Goal: Check status: Check status

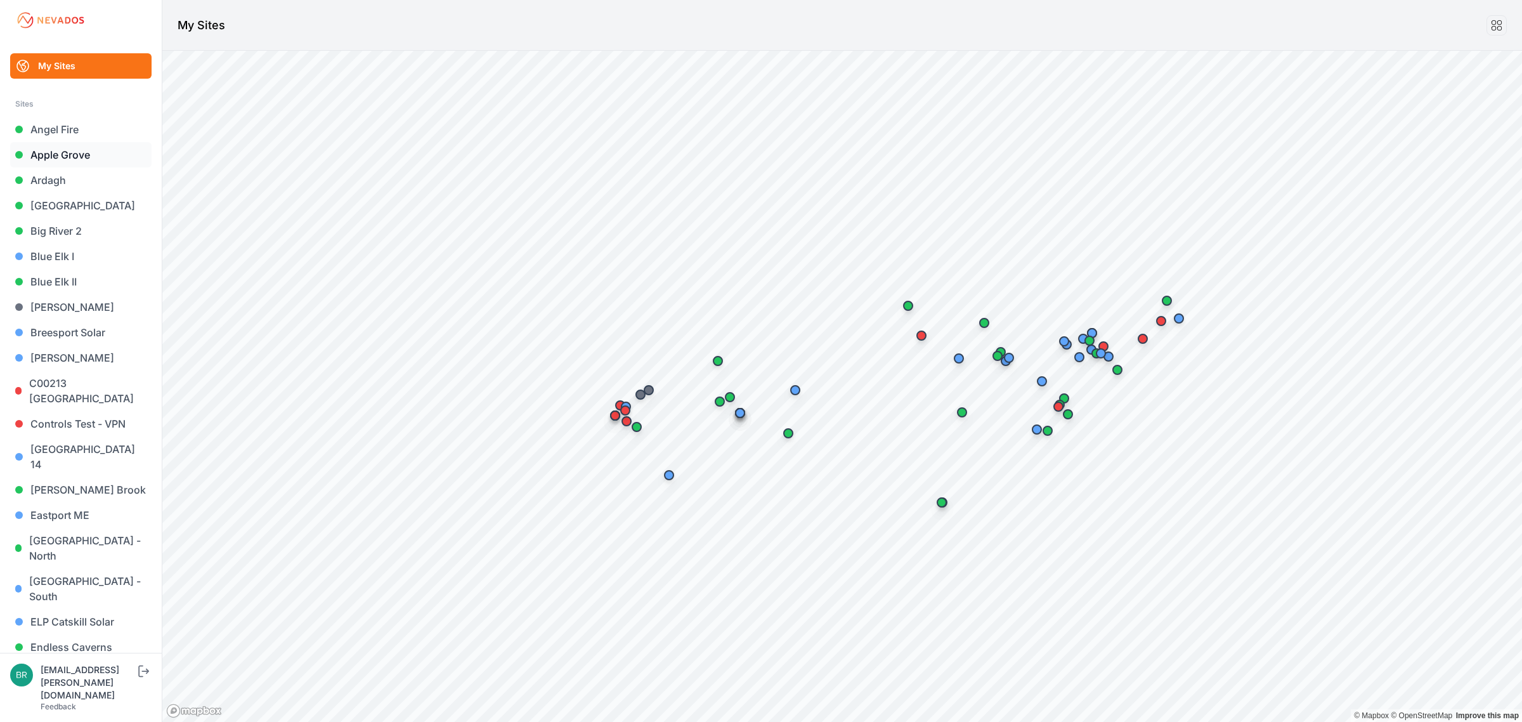
click at [78, 157] on link "Apple Grove" at bounding box center [80, 154] width 141 height 25
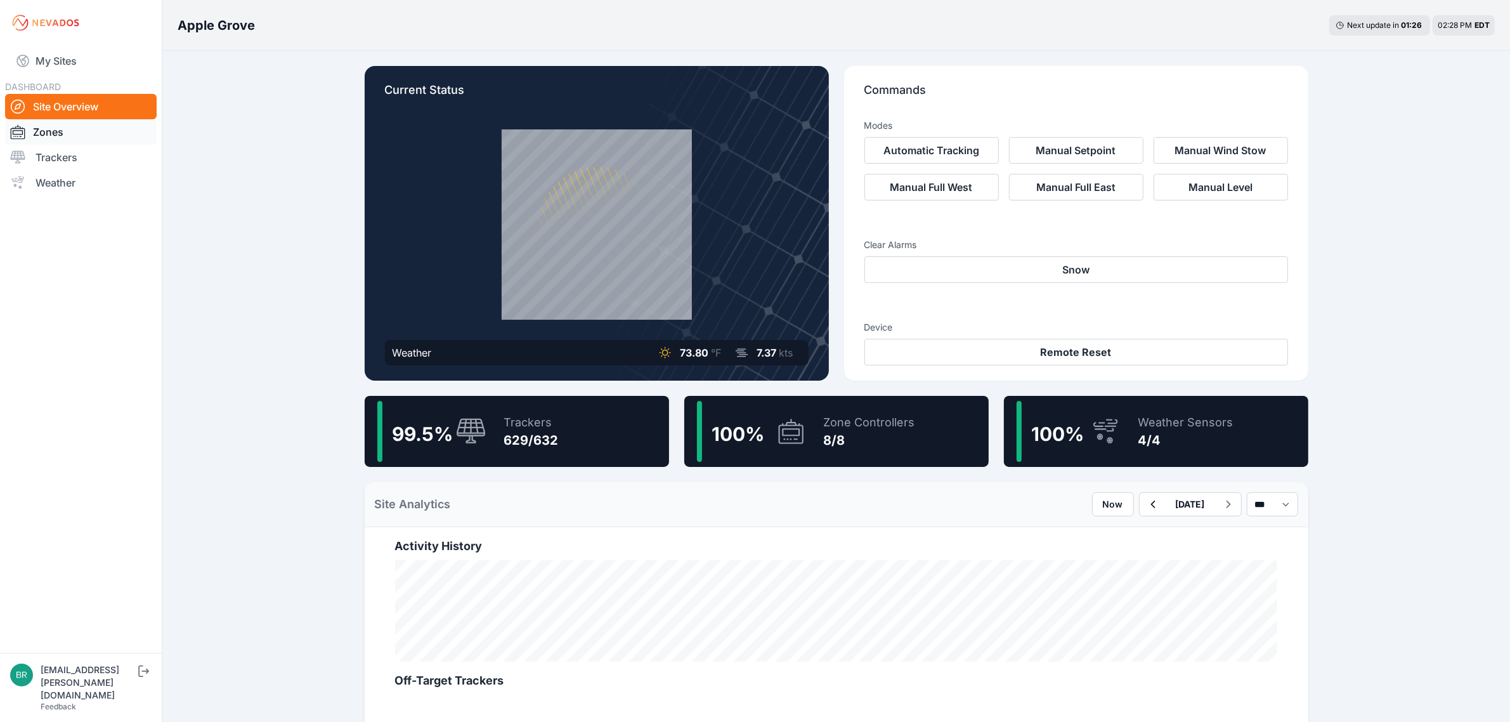
click at [67, 143] on link "Zones" at bounding box center [81, 131] width 152 height 25
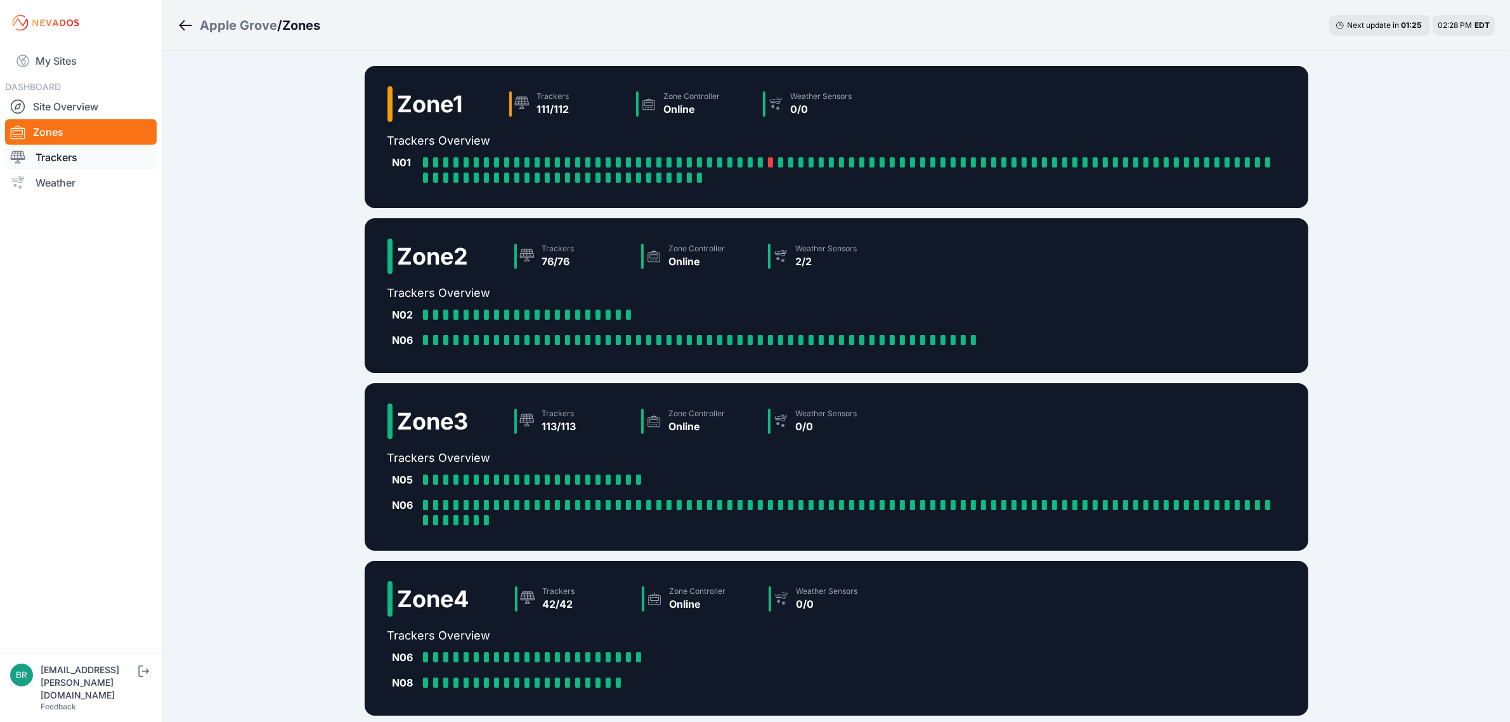
click at [78, 154] on link "Trackers" at bounding box center [81, 157] width 152 height 25
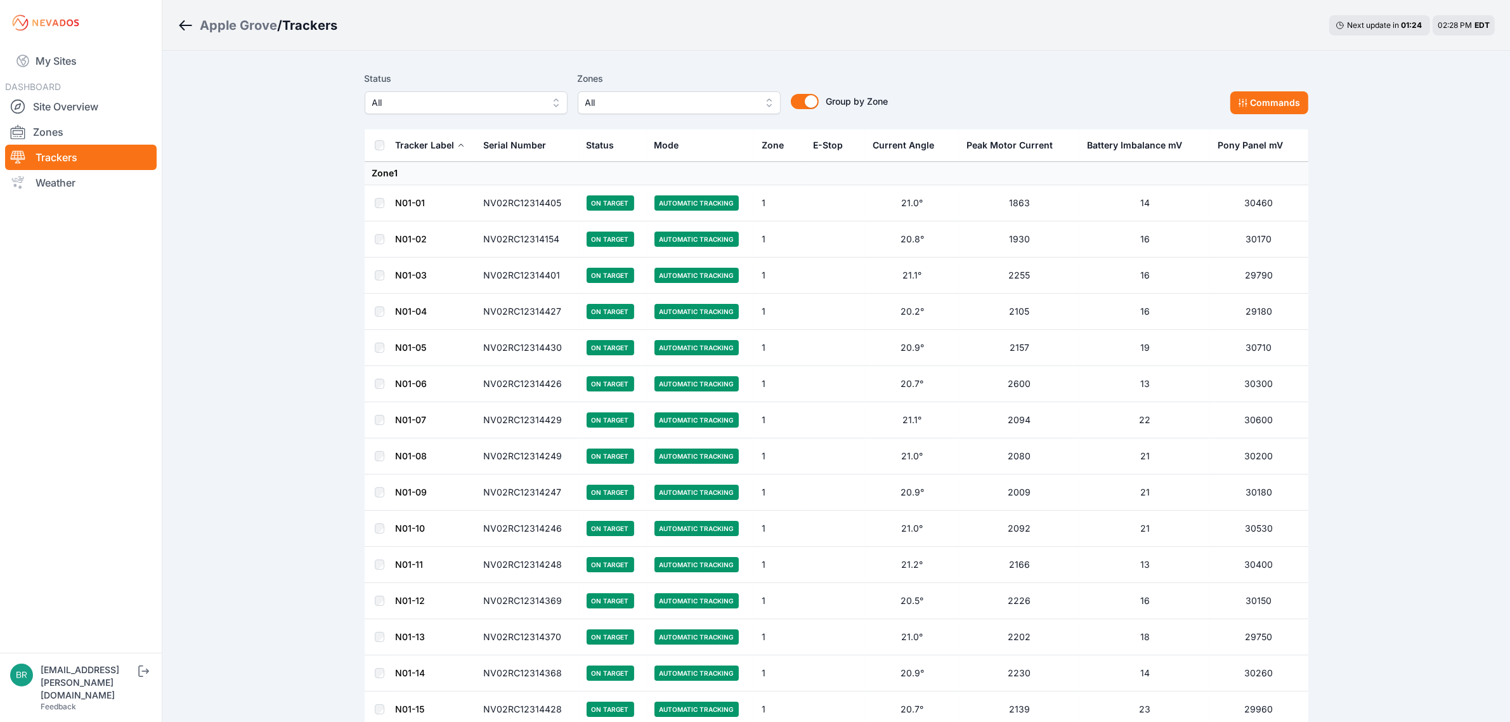
click at [512, 111] on button "All" at bounding box center [466, 102] width 203 height 23
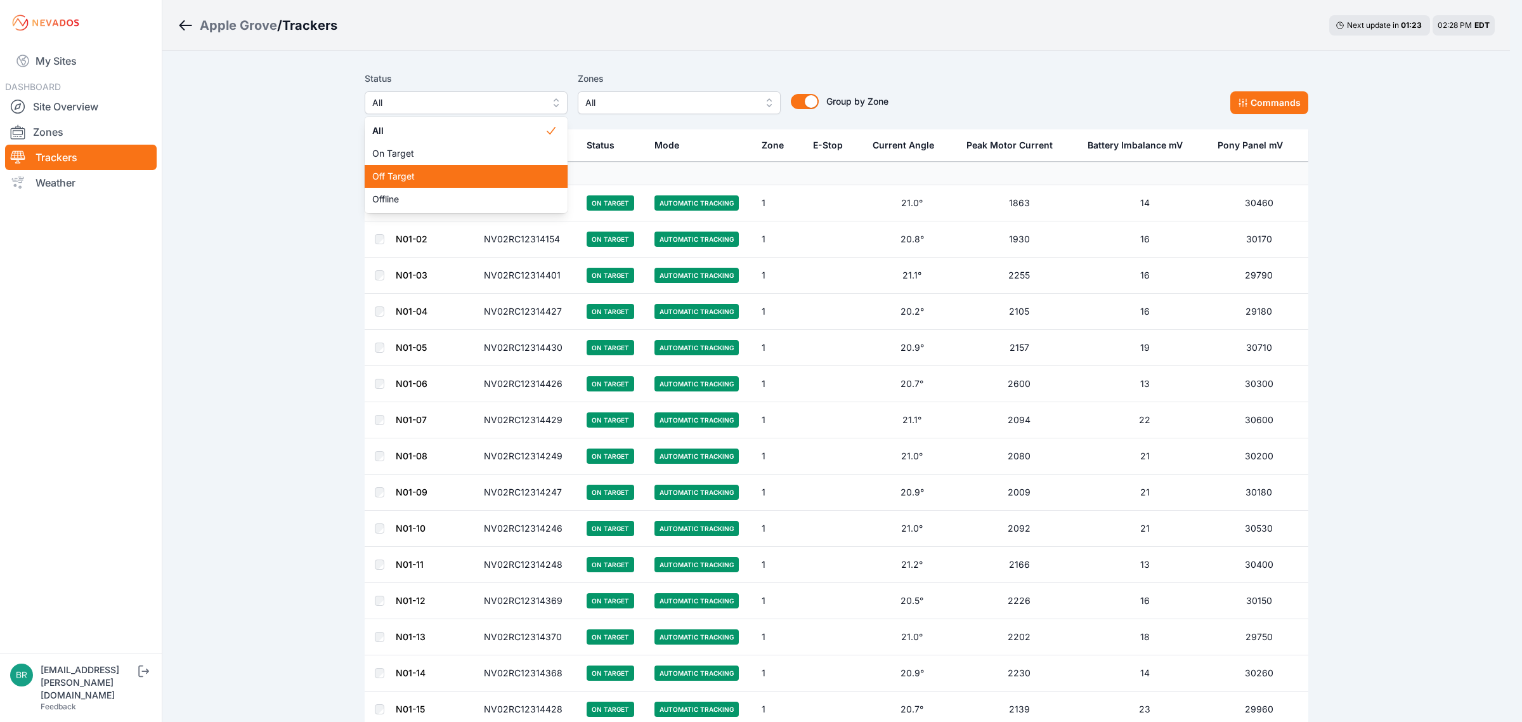
click at [429, 179] on span "Off Target" at bounding box center [458, 176] width 173 height 13
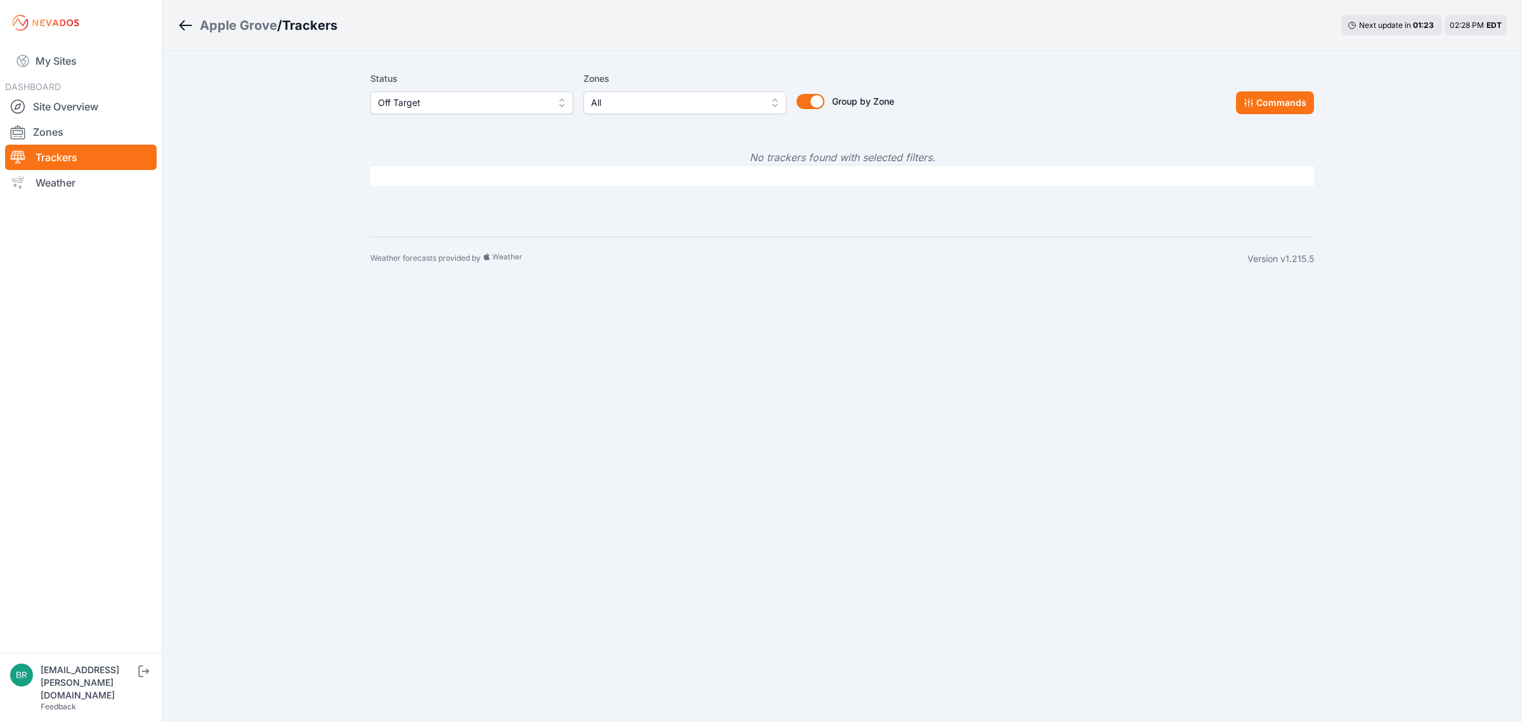
click at [432, 106] on span "Off Target" at bounding box center [463, 102] width 170 height 15
click at [422, 194] on span "Offline" at bounding box center [464, 199] width 173 height 13
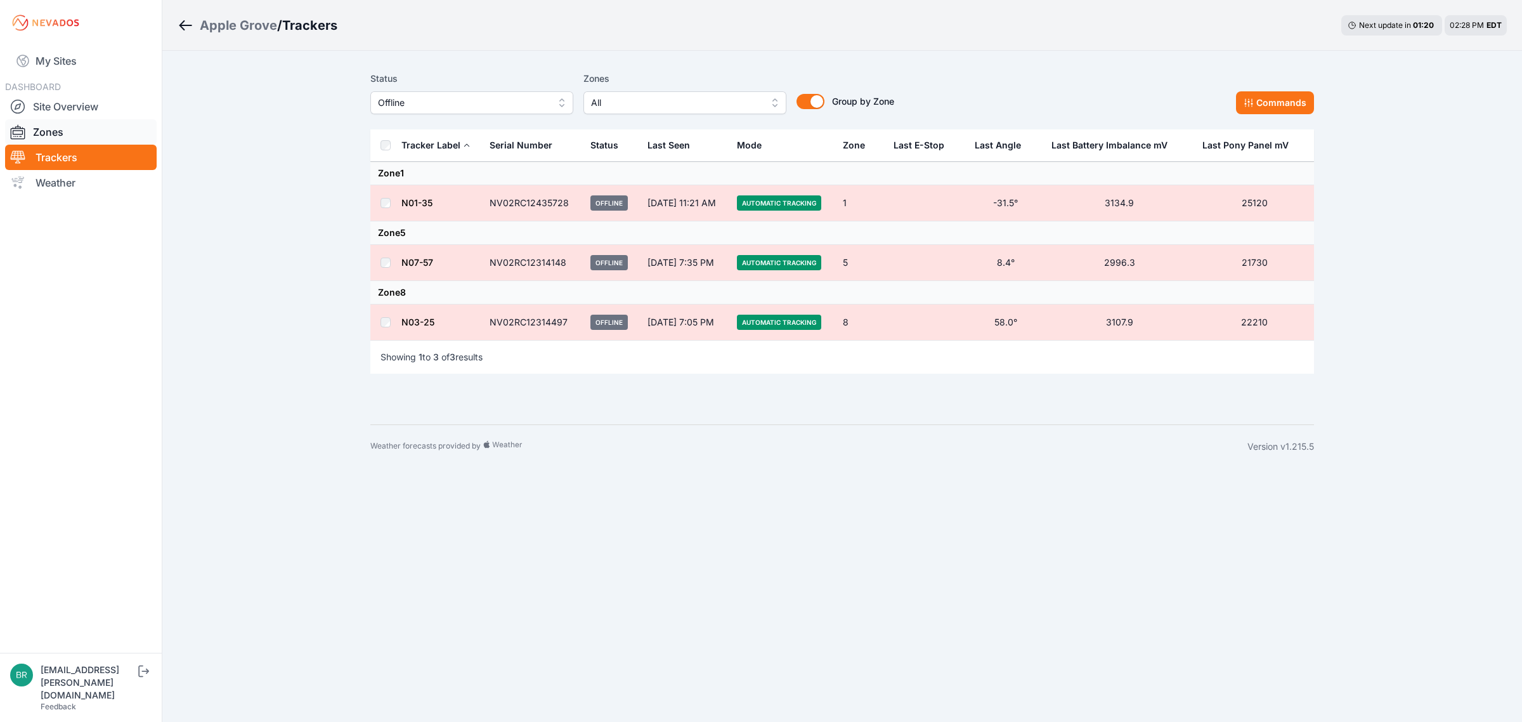
click at [64, 130] on link "Zones" at bounding box center [81, 131] width 152 height 25
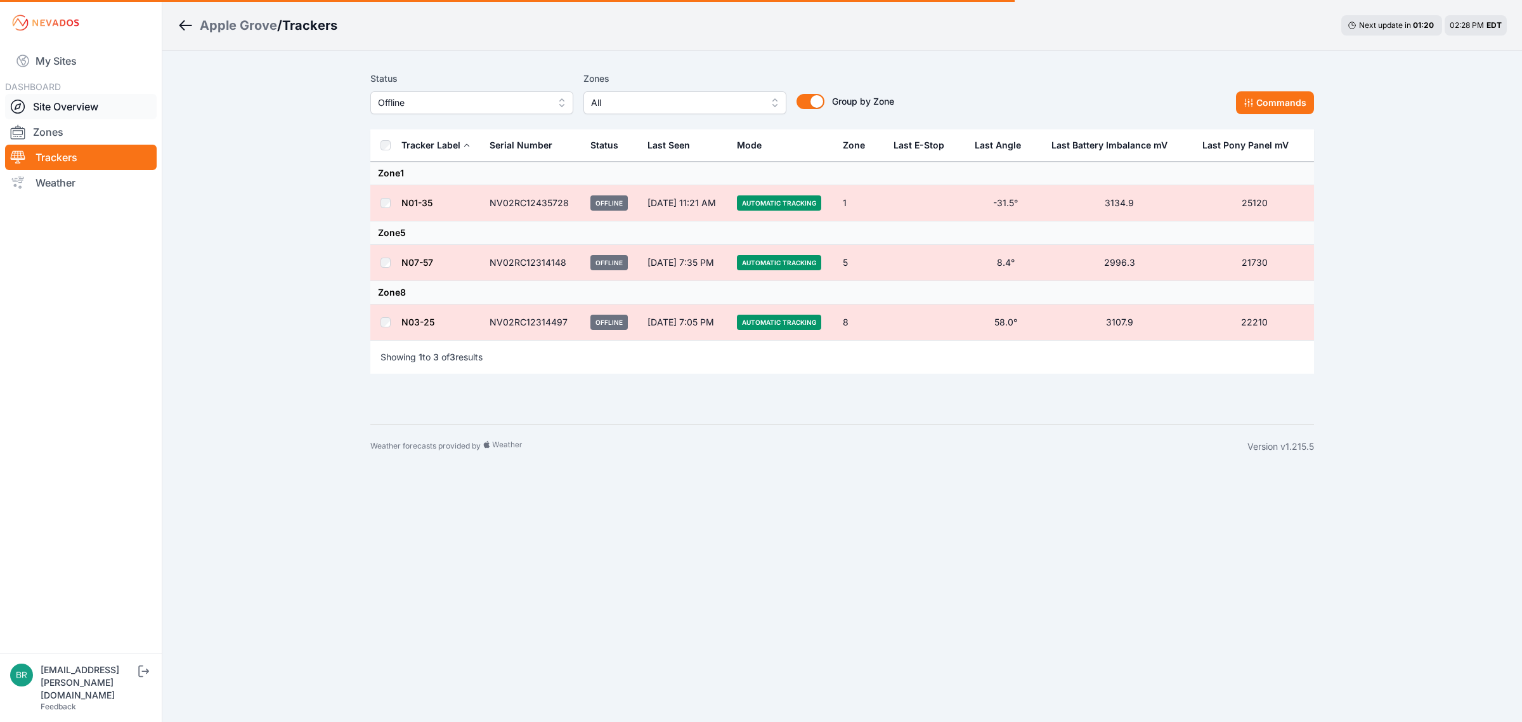
click at [73, 100] on link "Site Overview" at bounding box center [81, 106] width 152 height 25
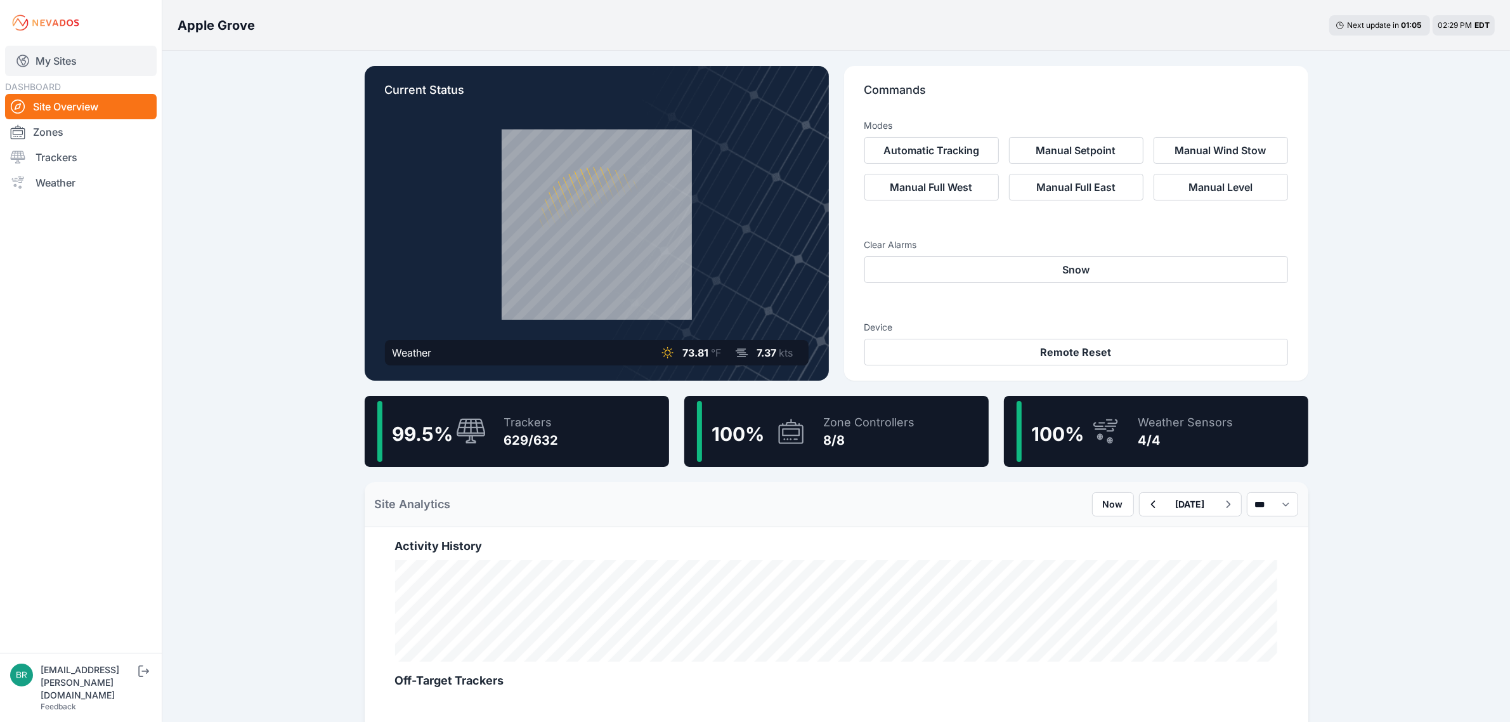
click at [109, 67] on link "My Sites" at bounding box center [81, 61] width 152 height 30
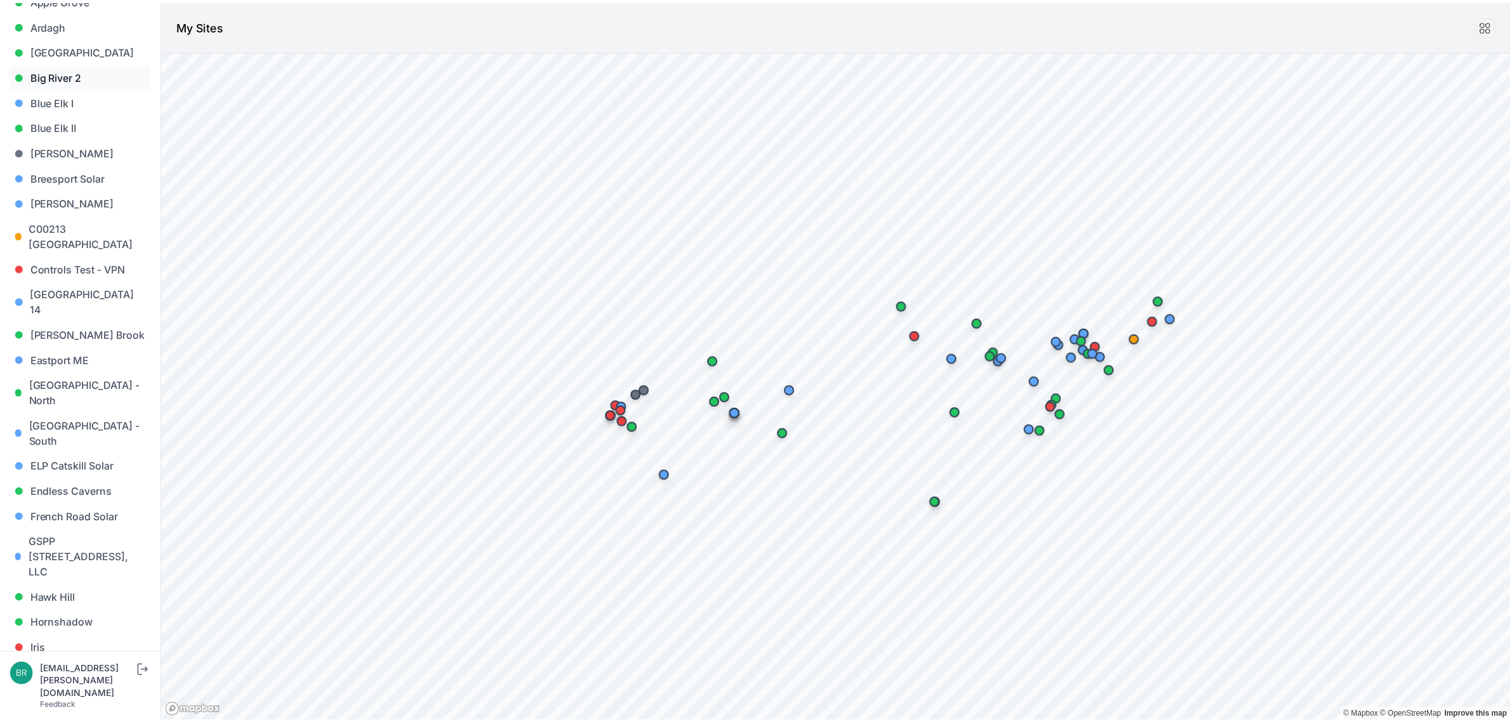
scroll to position [159, 0]
click at [93, 476] on link "Endless Caverns" at bounding box center [80, 488] width 141 height 25
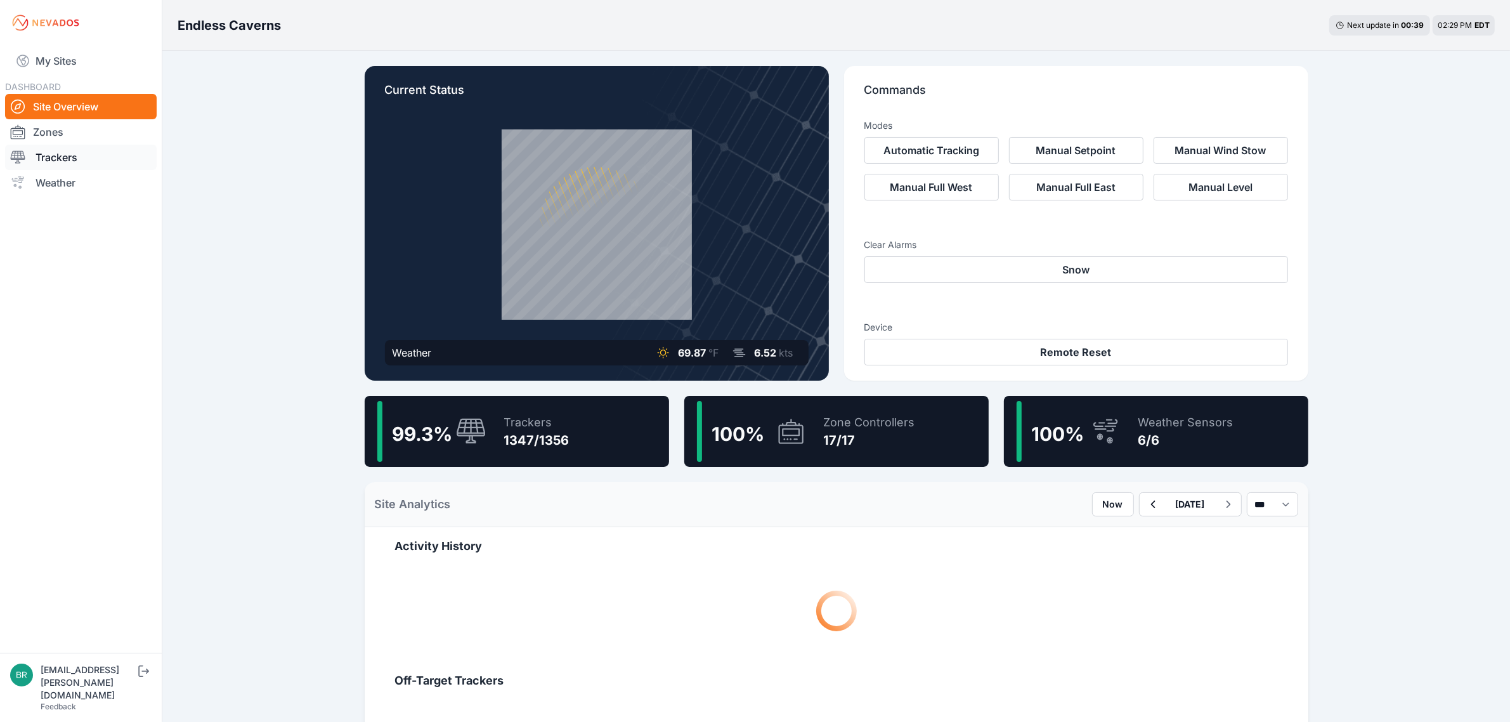
click at [108, 162] on link "Trackers" at bounding box center [81, 157] width 152 height 25
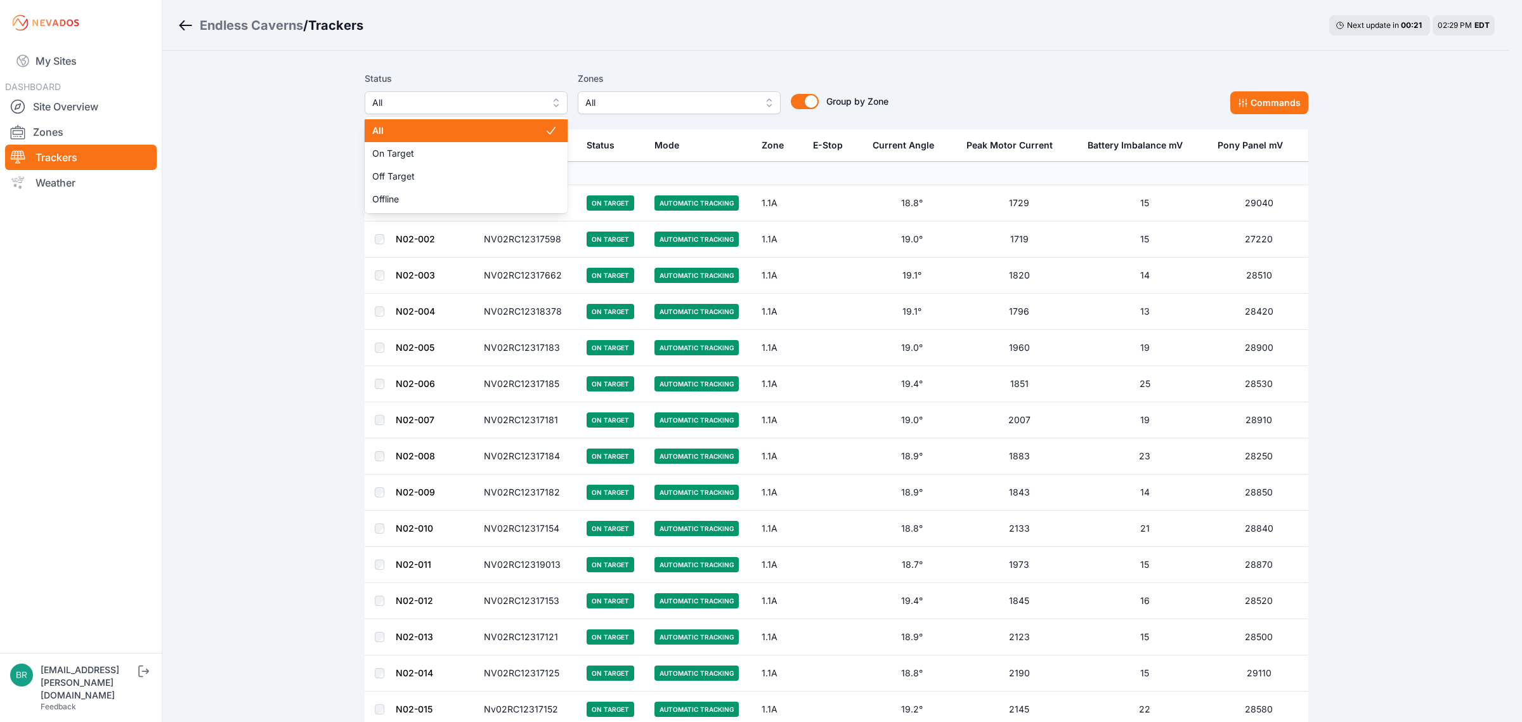
click at [478, 109] on button "All" at bounding box center [466, 102] width 203 height 23
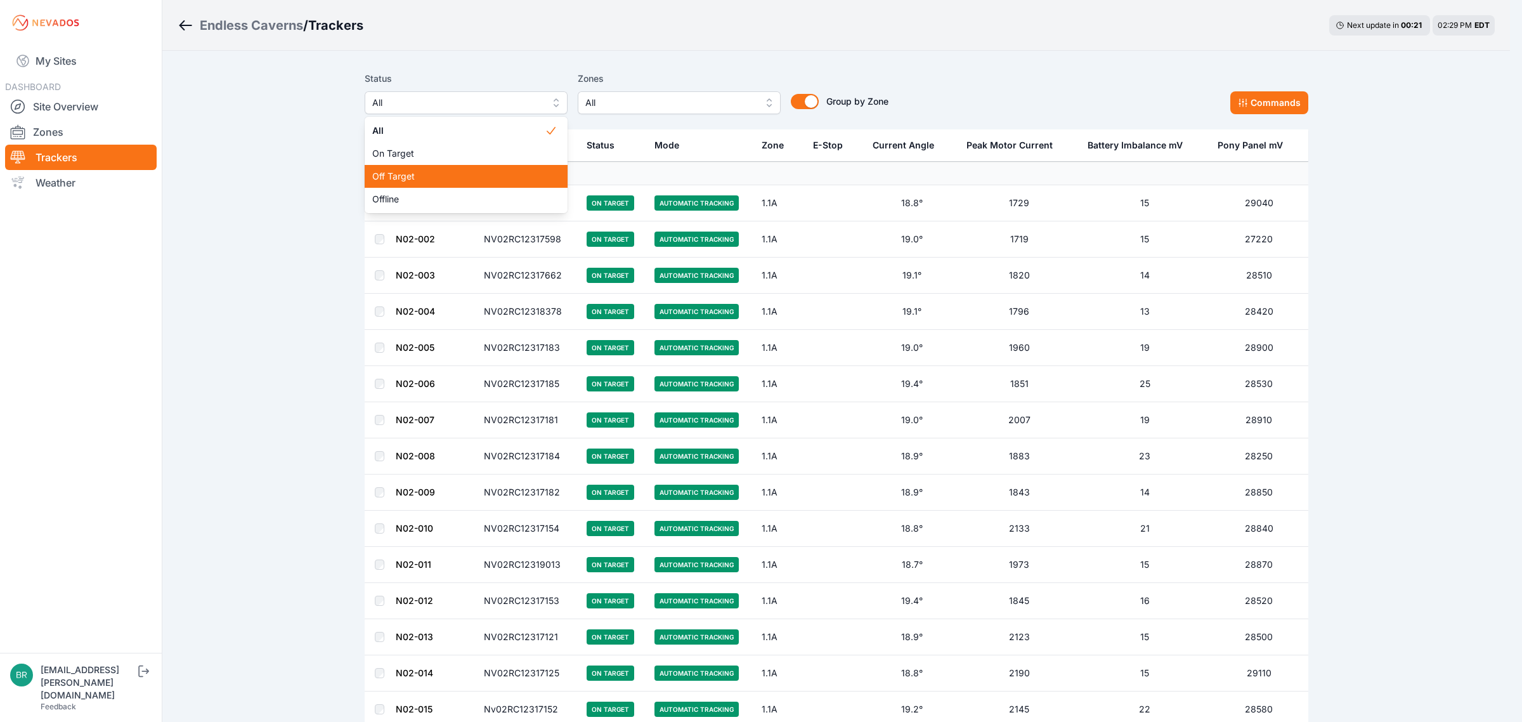
click at [444, 170] on span "Off Target" at bounding box center [458, 176] width 173 height 13
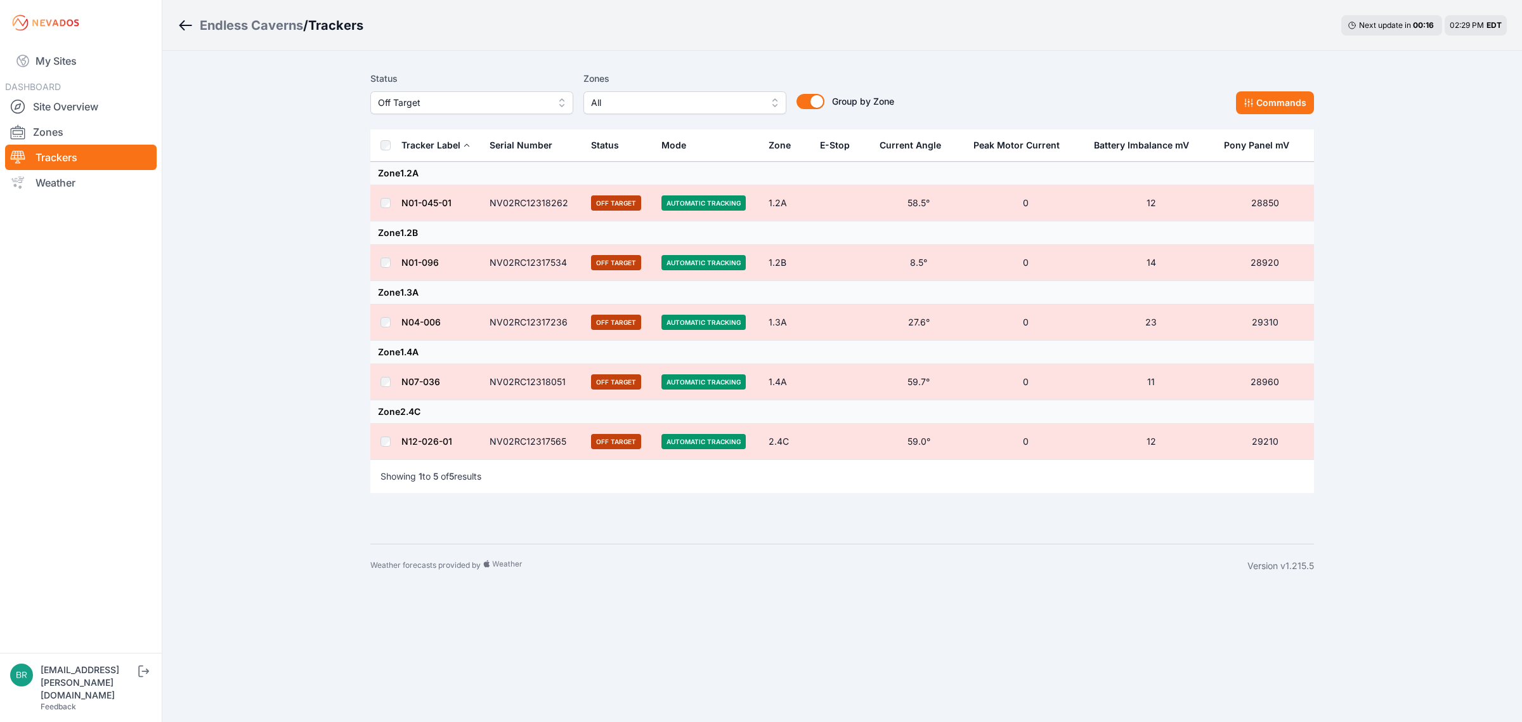
click at [424, 204] on link "N01-045-01" at bounding box center [427, 202] width 50 height 11
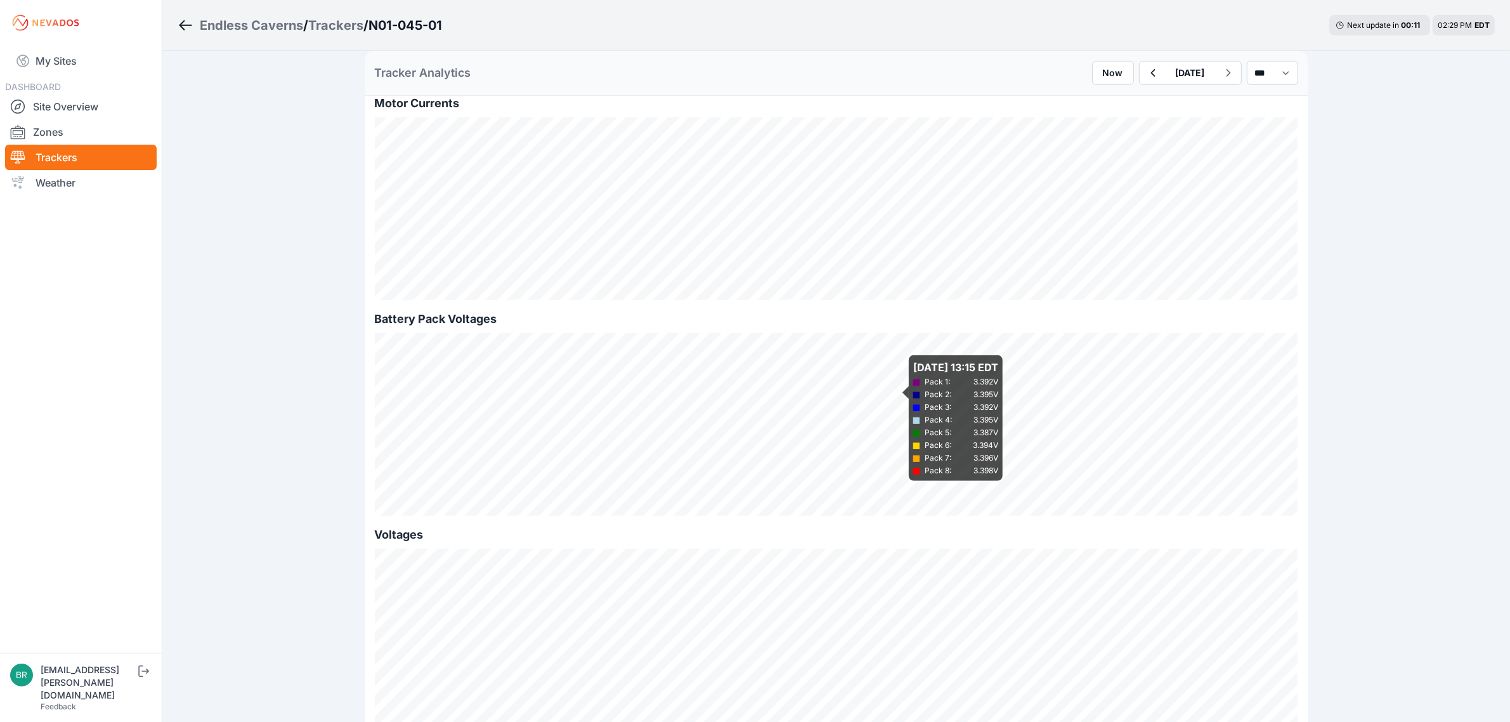
scroll to position [1031, 0]
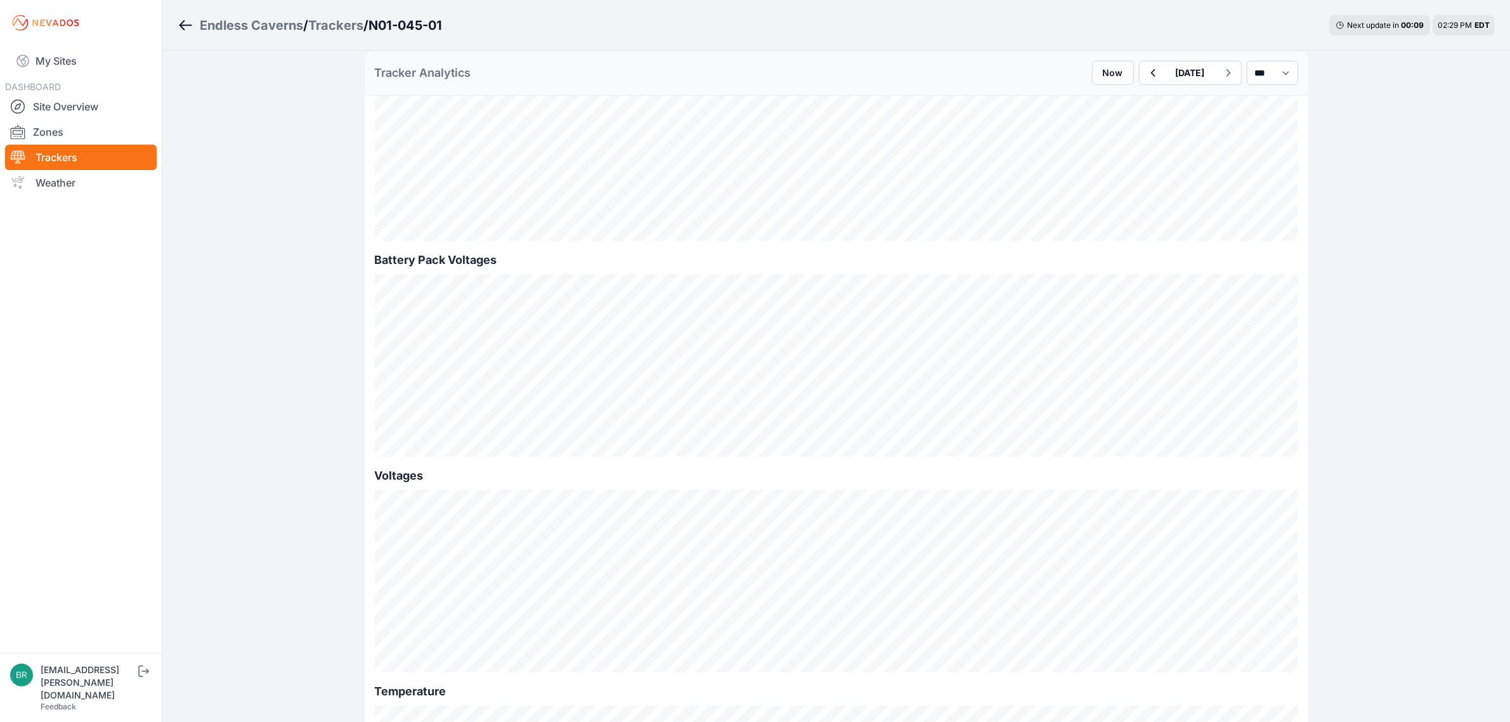
click at [179, 26] on icon "Breadcrumb" at bounding box center [186, 25] width 16 height 15
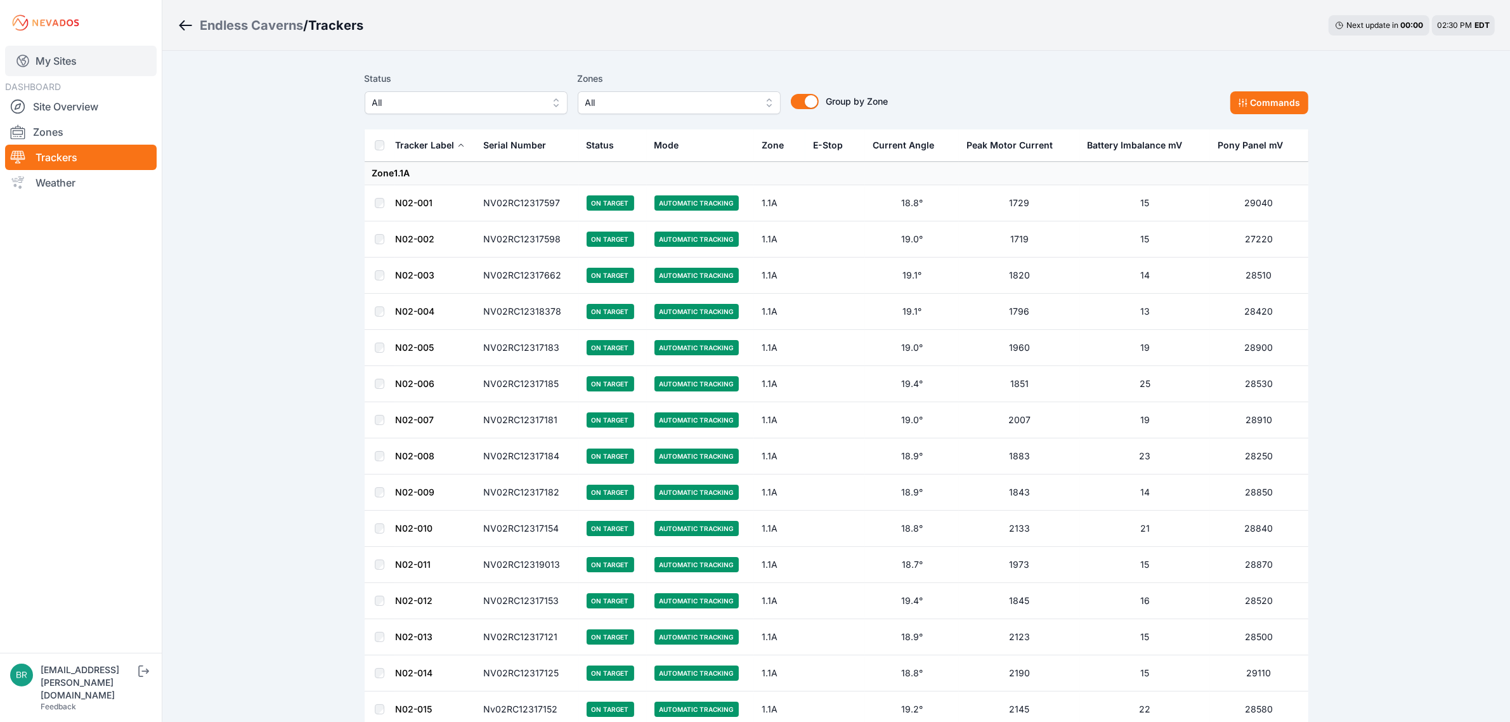
click at [91, 65] on link "My Sites" at bounding box center [81, 61] width 152 height 30
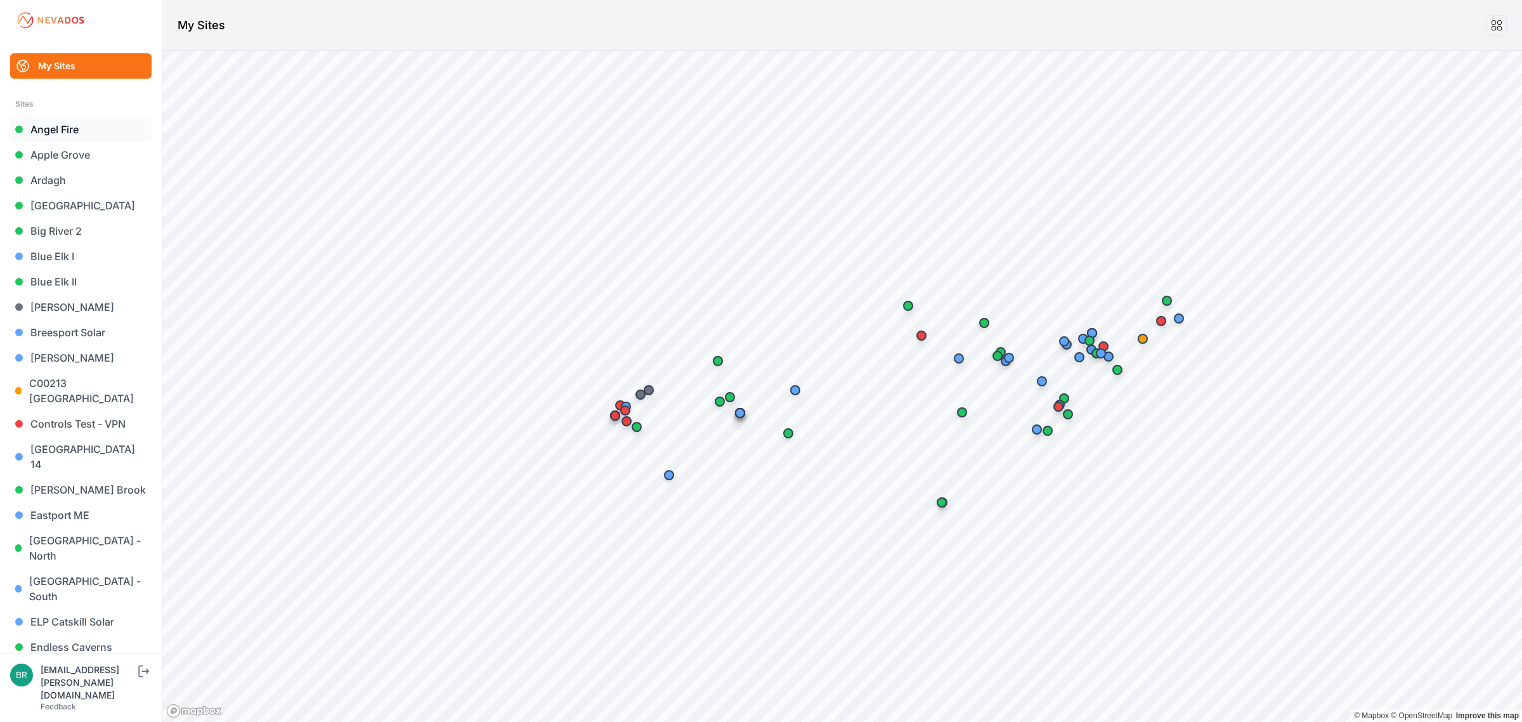
click at [92, 119] on link "Angel Fire" at bounding box center [80, 129] width 141 height 25
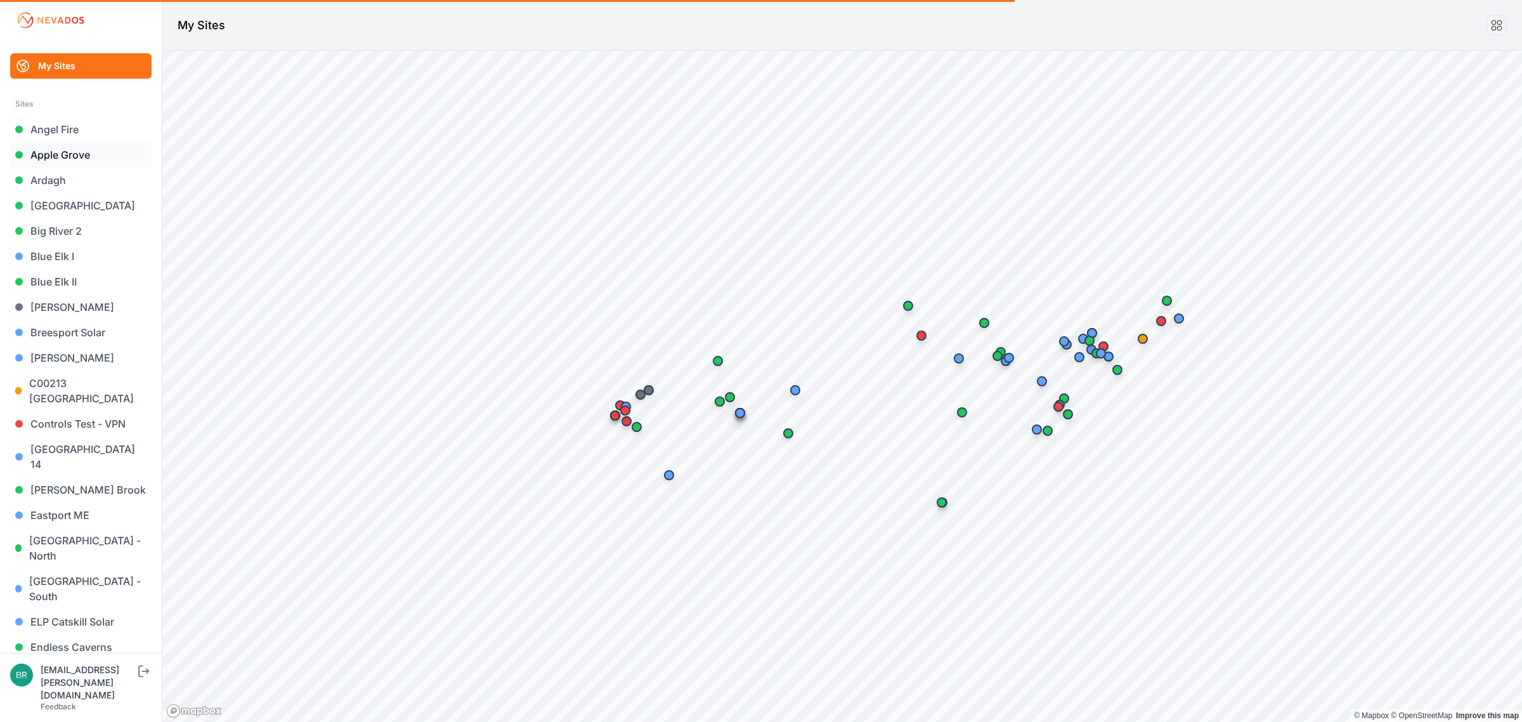
click at [89, 147] on link "Apple Grove" at bounding box center [80, 154] width 141 height 25
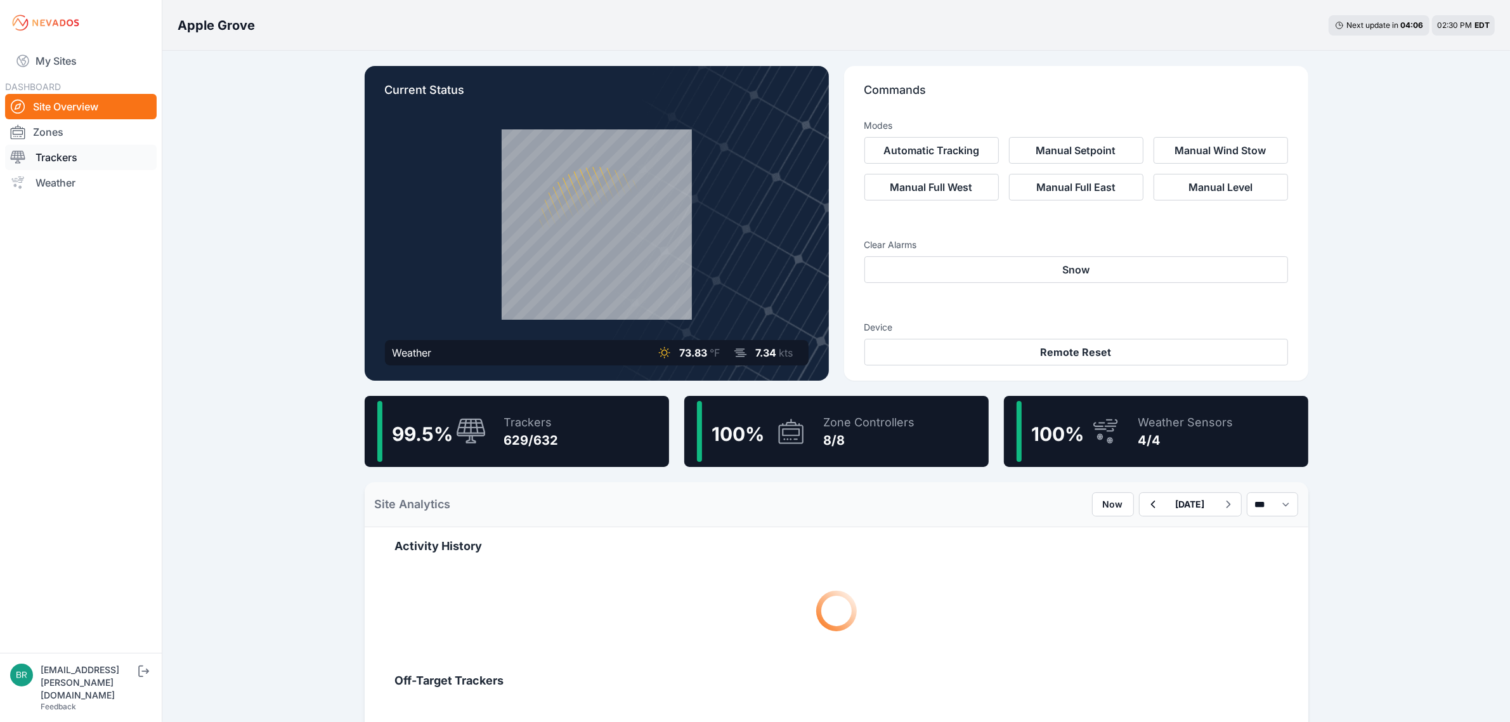
click at [100, 152] on link "Trackers" at bounding box center [81, 157] width 152 height 25
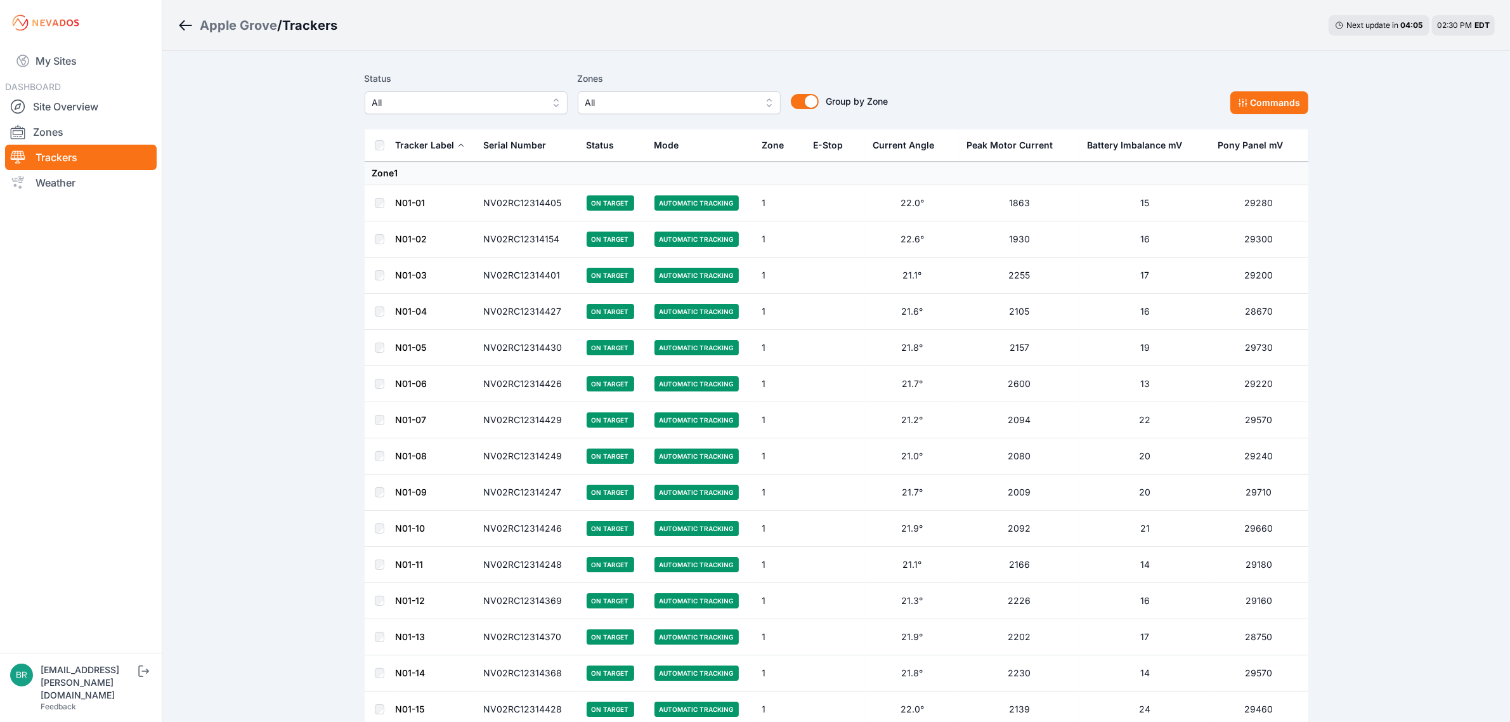
click at [389, 103] on span "All" at bounding box center [457, 102] width 170 height 15
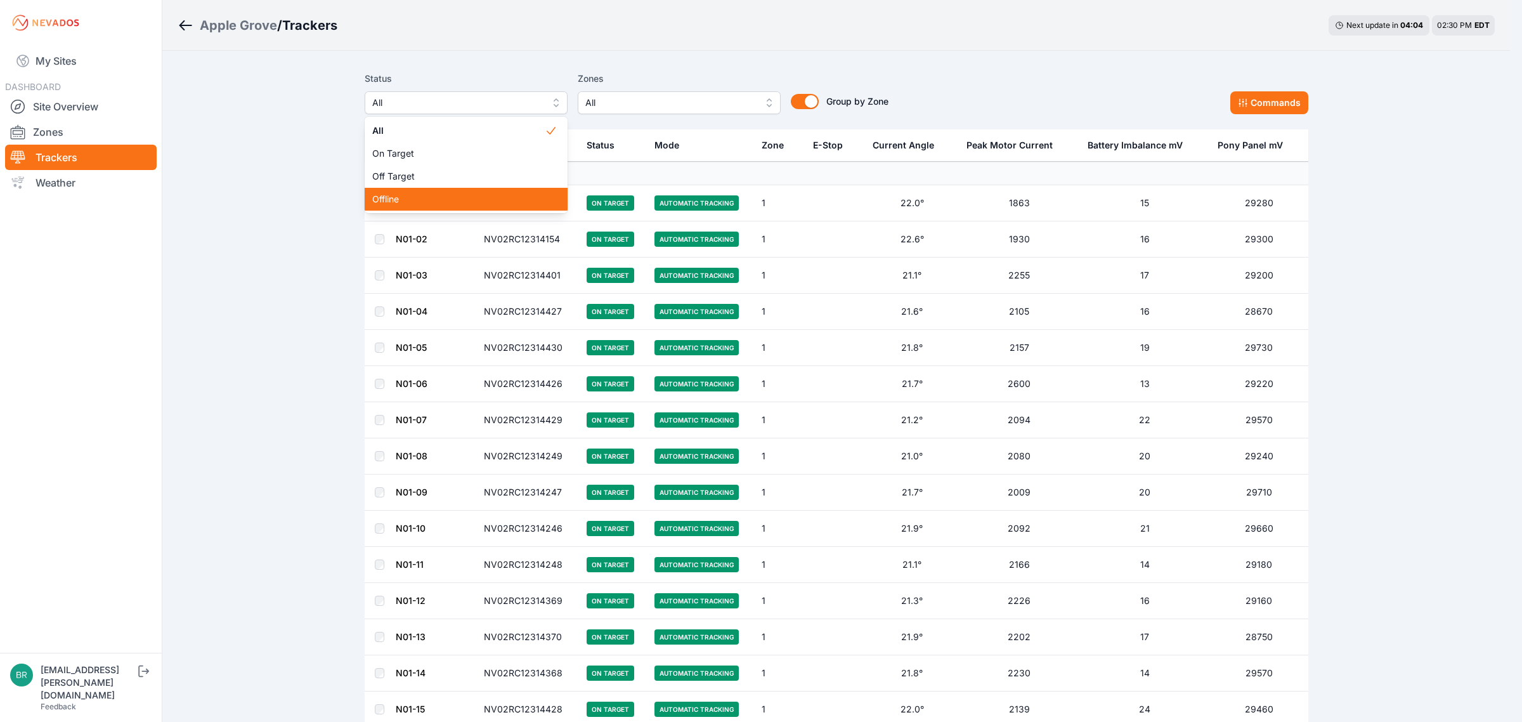
click at [381, 199] on span "Offline" at bounding box center [458, 199] width 173 height 13
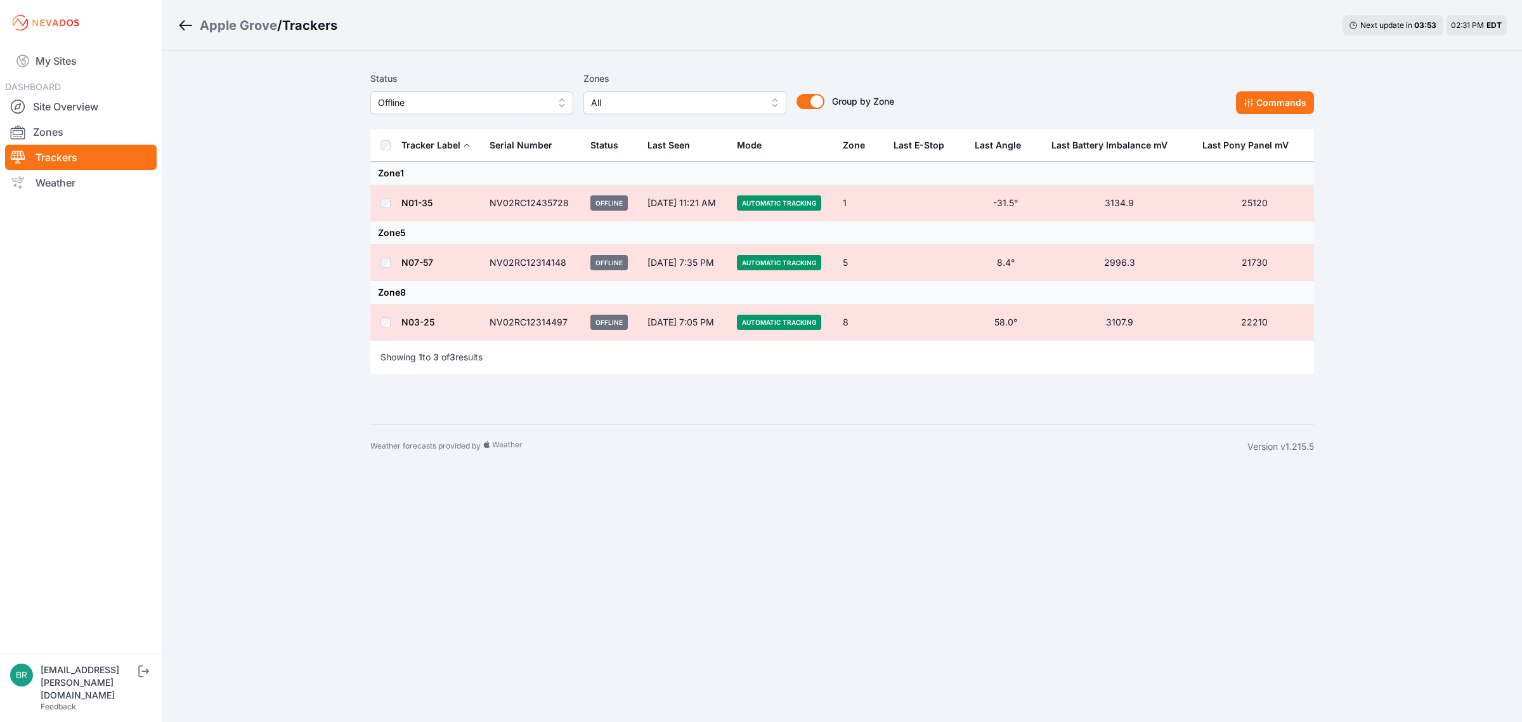
click at [695, 439] on div "Weather forecasts provided by Version v1.215.5" at bounding box center [842, 446] width 944 height 44
